Goal: Navigation & Orientation: Find specific page/section

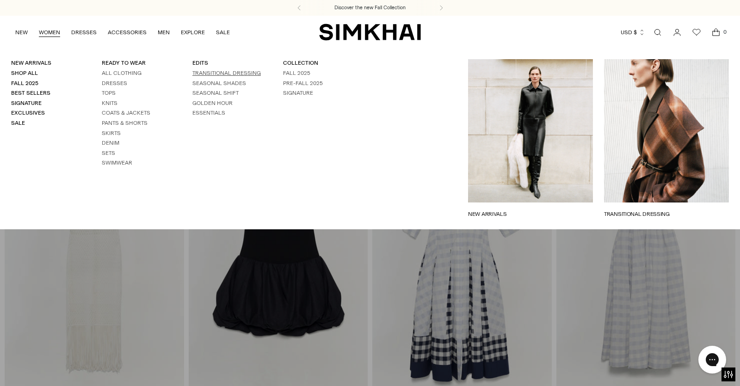
click at [220, 74] on link "TRANSITIONAL DRESSING" at bounding box center [227, 73] width 68 height 6
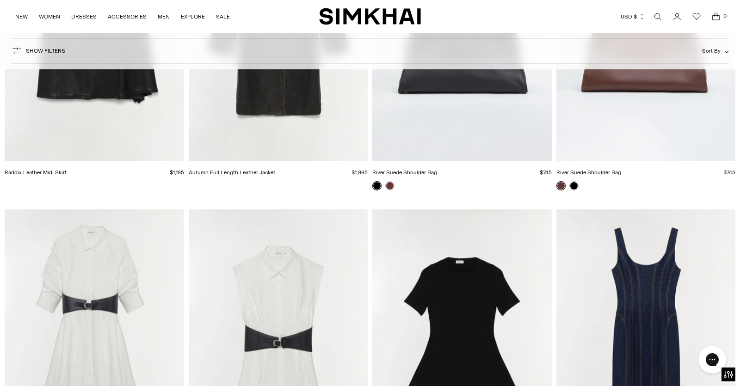
scroll to position [4489, 0]
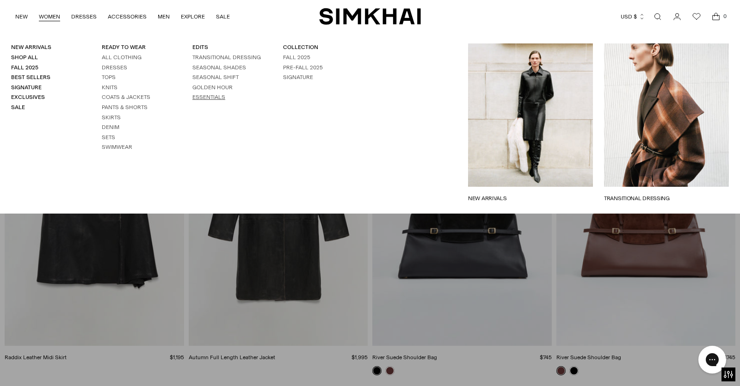
click at [215, 99] on link "ESSENTIALS" at bounding box center [209, 97] width 33 height 6
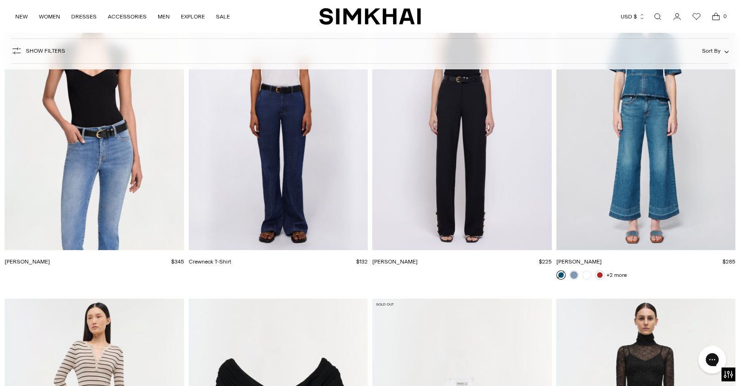
scroll to position [12403, 0]
